Goal: Find specific page/section: Find specific page/section

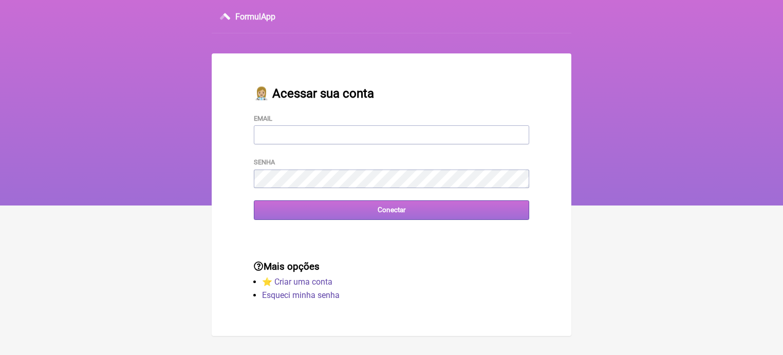
type input "vini_paschoal@yahoo.com.br"
click at [454, 213] on input "Conectar" at bounding box center [391, 209] width 275 height 19
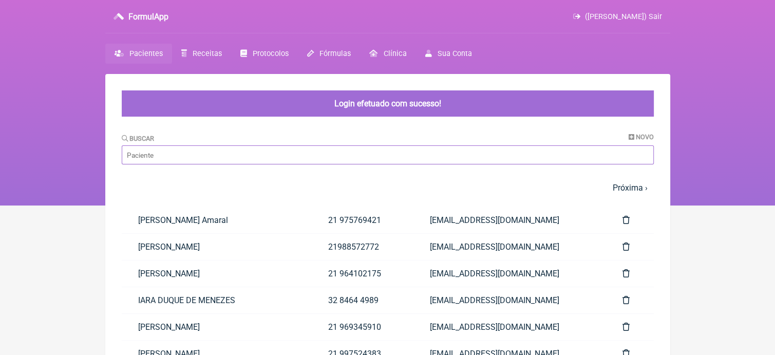
click at [205, 151] on input "Buscar" at bounding box center [388, 154] width 532 height 19
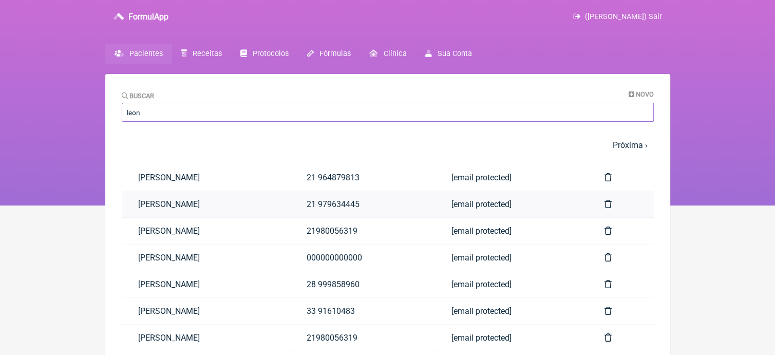
type input "leon"
click at [214, 206] on link "[PERSON_NAME]" at bounding box center [206, 204] width 168 height 26
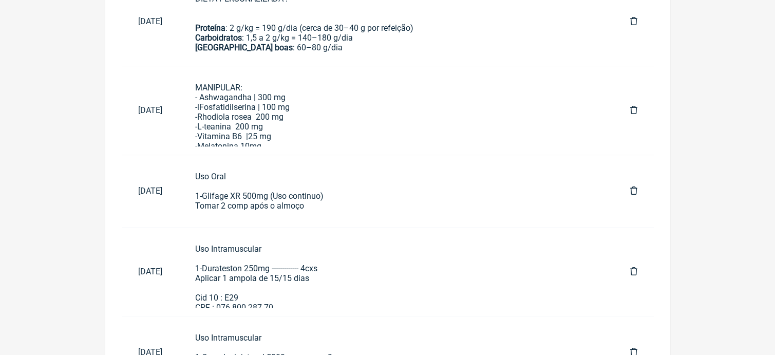
scroll to position [648, 0]
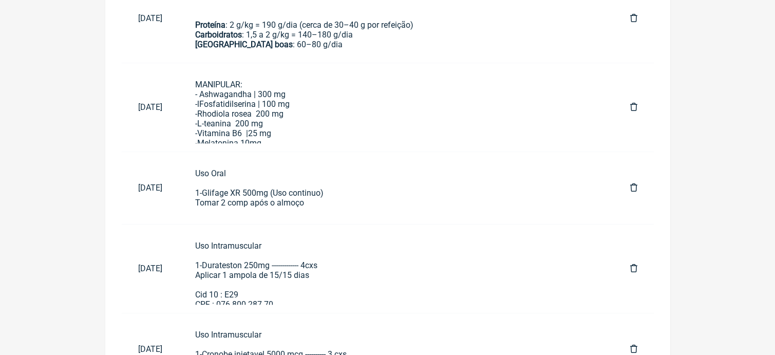
drag, startPoint x: 766, startPoint y: 253, endPoint x: 766, endPoint y: 274, distance: 20.5
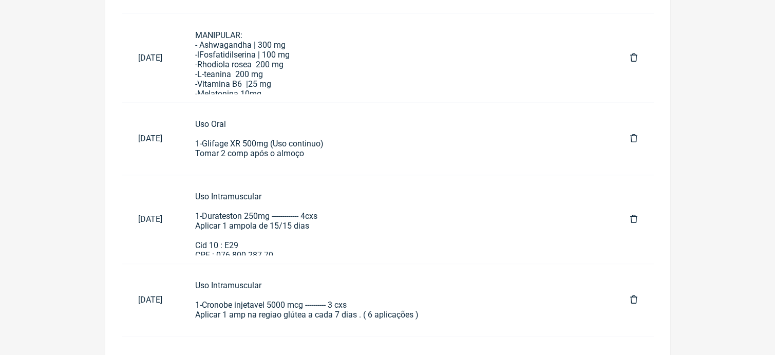
scroll to position [704, 0]
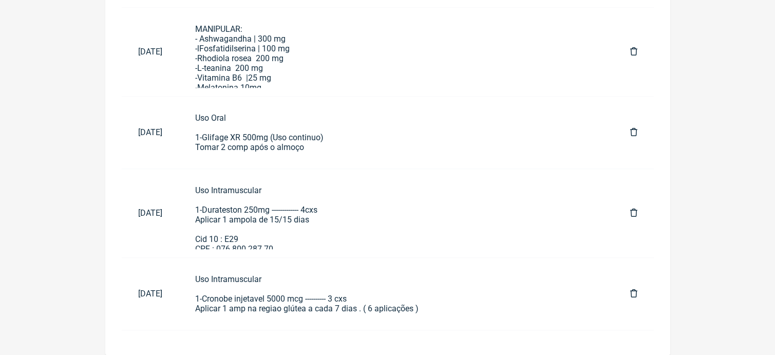
drag, startPoint x: 773, startPoint y: 286, endPoint x: 780, endPoint y: 302, distance: 17.5
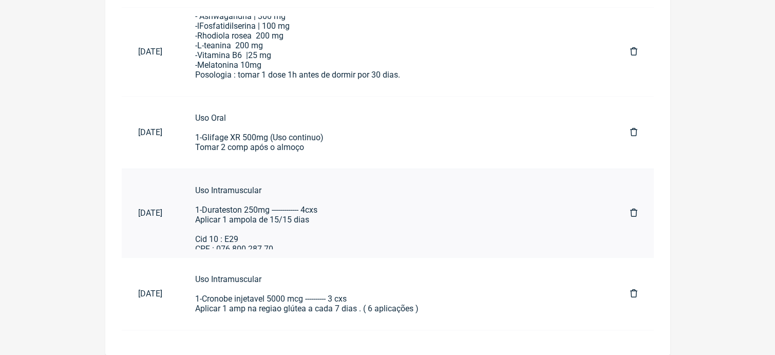
scroll to position [13, 0]
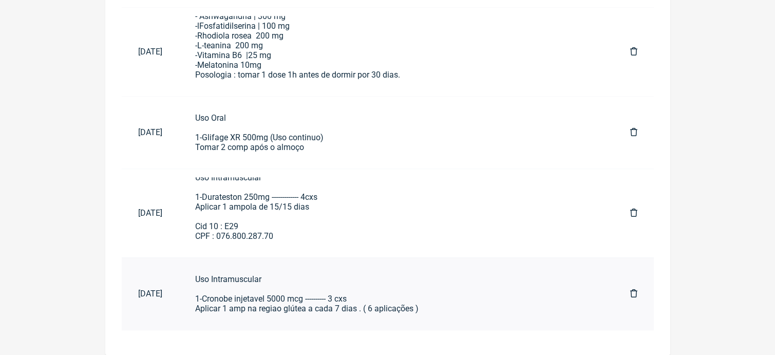
click at [381, 300] on div "Uso Intramuscular 1-Cronobe injetavel 5000 mcg ---------- 3 cxs Aplicar 1 amp n…" at bounding box center [396, 293] width 402 height 39
click at [268, 151] on div "Uso Oral 1-Glifage XR 500mg (Uso continuo) Tomar 2 comp após o almoço" at bounding box center [396, 132] width 402 height 39
click at [265, 52] on div "MANIPULAR: - Ashwagandha | 300 mg -lFosfatidilserina | 100 mg -Rhodiola rosea 2…" at bounding box center [396, 41] width 402 height 78
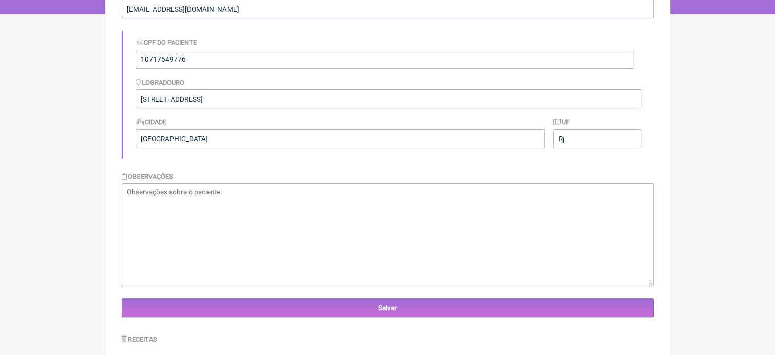
scroll to position [0, 0]
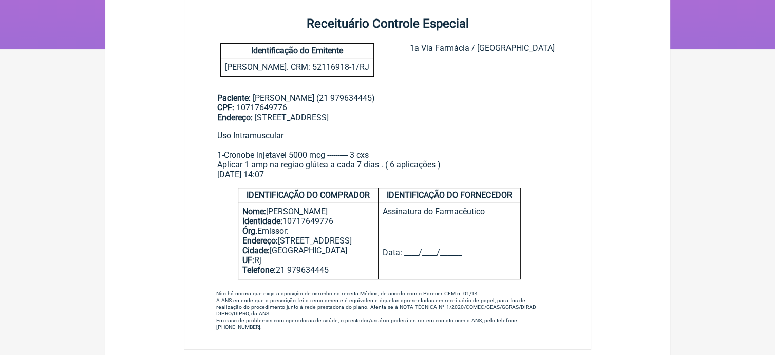
scroll to position [166, 0]
